Goal: Task Accomplishment & Management: Complete application form

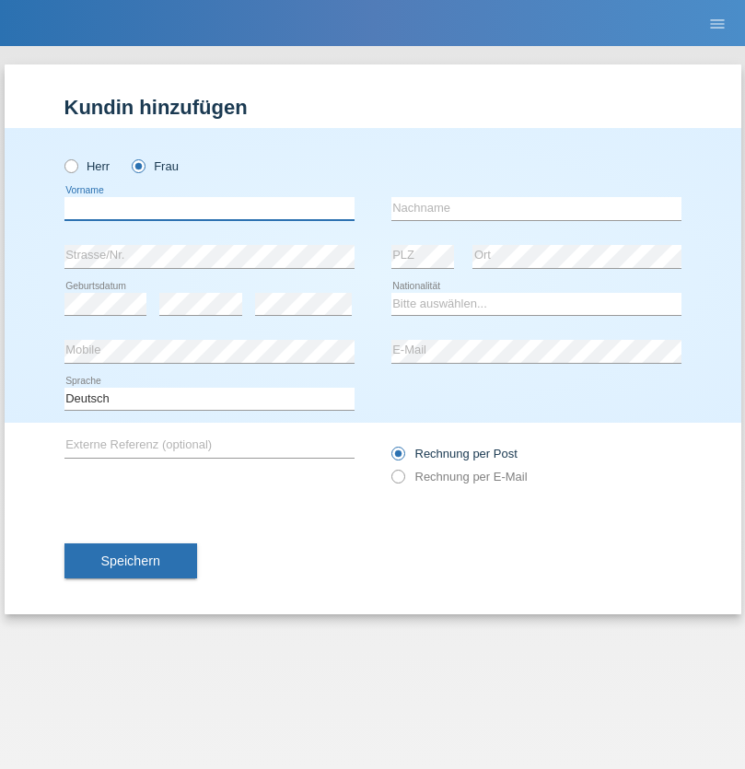
click at [209, 208] on input "text" at bounding box center [209, 208] width 290 height 23
type input "[PERSON_NAME]"
click at [536, 208] on input "text" at bounding box center [536, 208] width 290 height 23
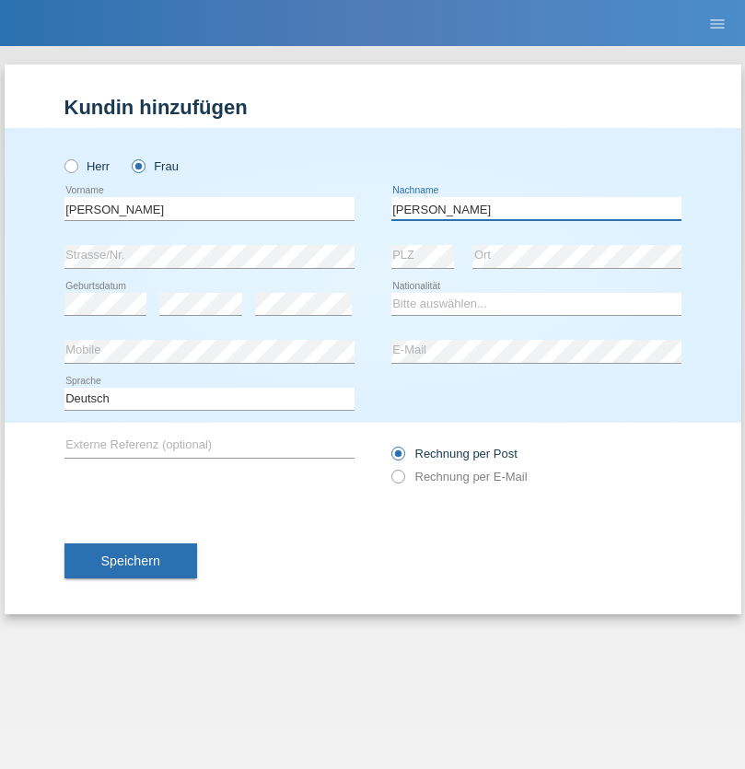
type input "[PERSON_NAME]"
select select "UA"
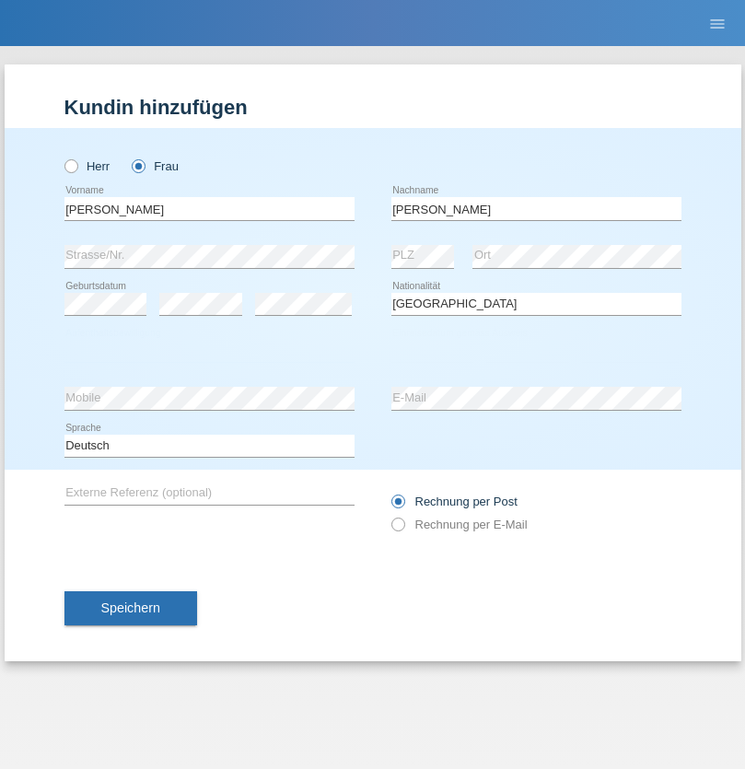
select select "C"
select select "09"
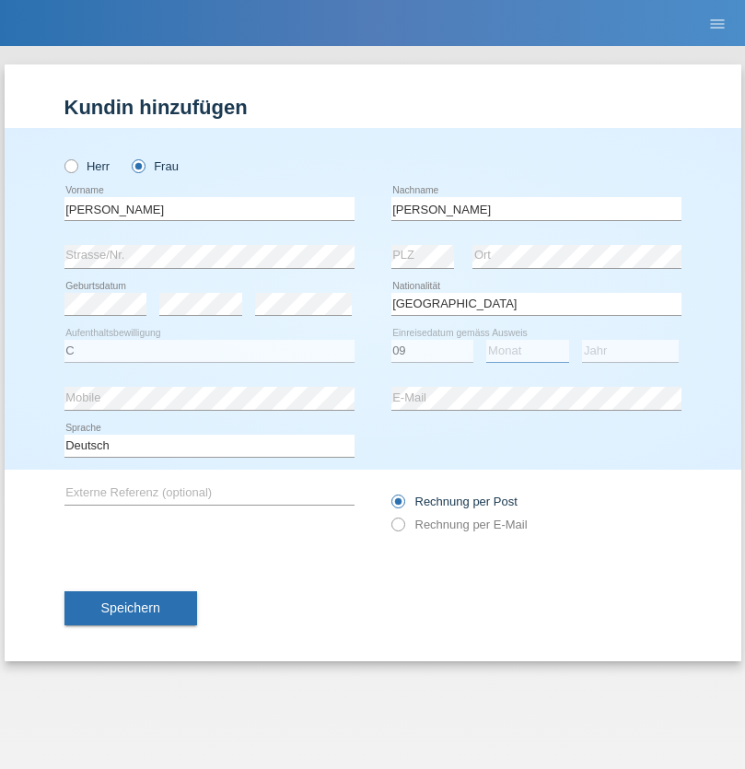
select select "12"
select select "2021"
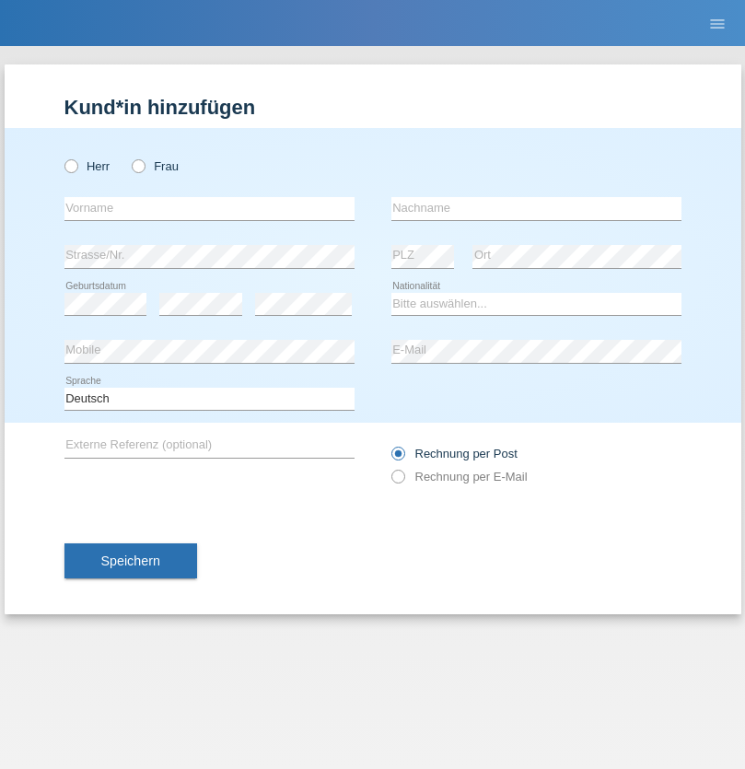
radio input "true"
click at [209, 208] on input "text" at bounding box center [209, 208] width 290 height 23
type input "K"
click at [536, 208] on input "text" at bounding box center [536, 208] width 290 height 23
type input "Keel"
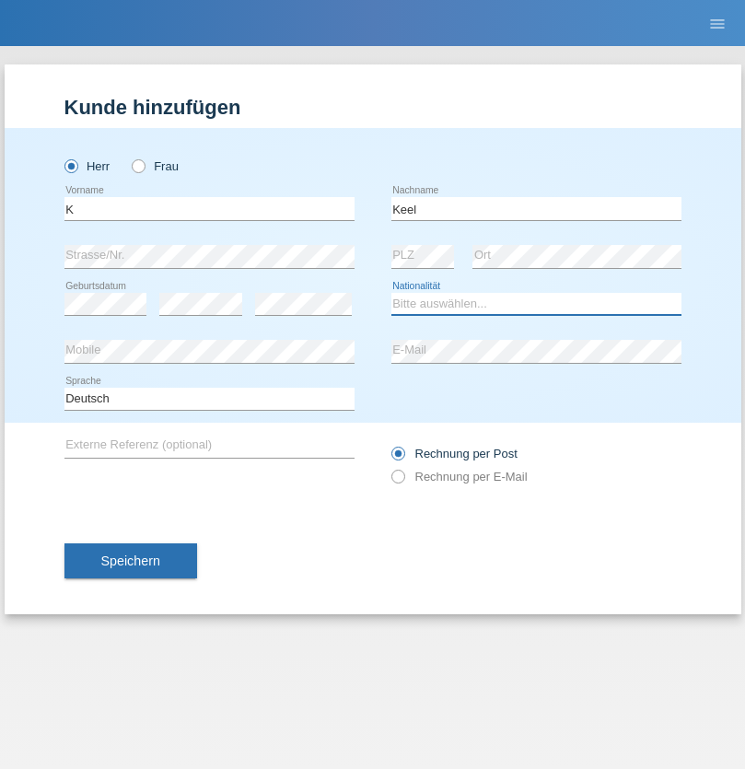
select select "CH"
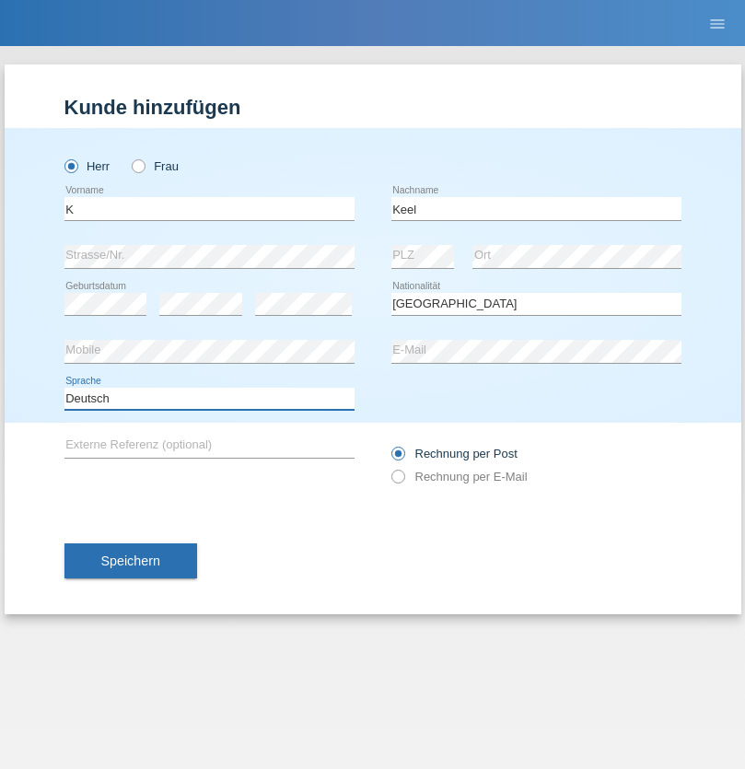
select select "en"
